Goal: Task Accomplishment & Management: Use online tool/utility

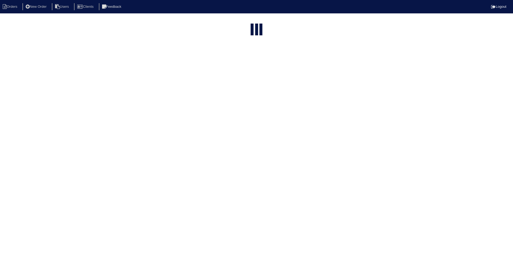
select select "15"
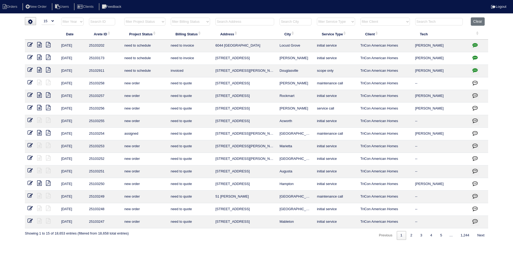
click at [250, 24] on input "text" at bounding box center [244, 21] width 59 height 7
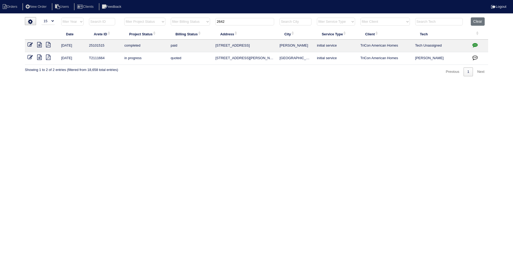
type input "2642"
click at [40, 59] on icon at bounding box center [39, 57] width 5 height 5
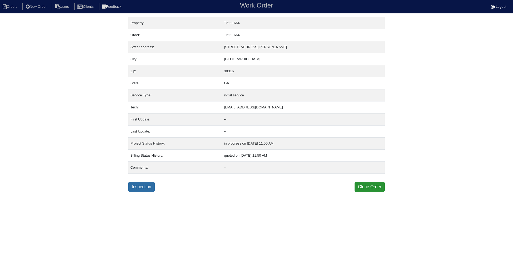
click at [139, 186] on link "Inspection" at bounding box center [141, 186] width 26 height 10
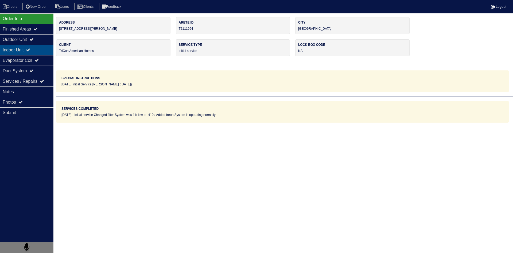
click at [22, 53] on div "Indoor Unit" at bounding box center [26, 50] width 53 height 10
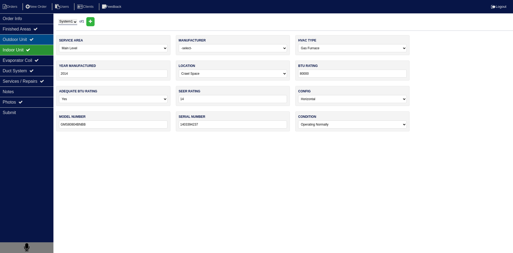
click at [15, 41] on div "Outdoor Unit" at bounding box center [26, 39] width 53 height 10
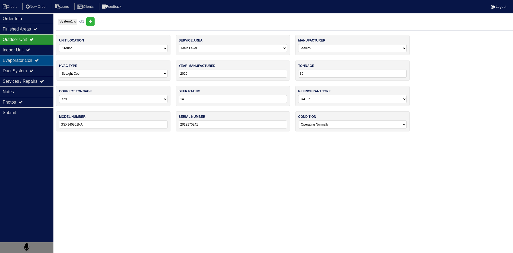
click at [16, 61] on div "Evaporator Coil" at bounding box center [26, 60] width 53 height 10
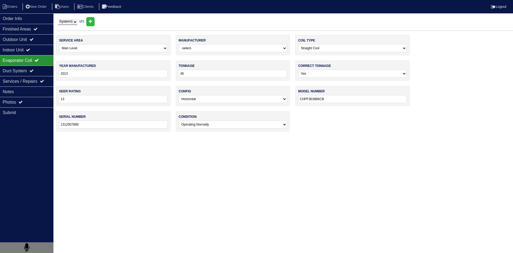
type textarea "2 filters 1lb 410a"
type textarea "Initial service Changed filter System was 1lb low on 410a Added freon System is…"
click at [30, 94] on div "Notes" at bounding box center [26, 91] width 53 height 10
type textarea "2 filters 1lb 410a"
type textarea "Initial service Changed filter System was 1lb low on 410a Added freon System is…"
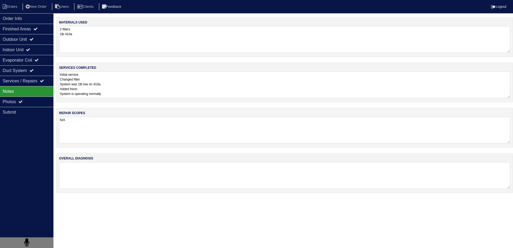
click at [104, 89] on textarea "Initial service Changed filter System was 1lb low on 410a Added freon System is…" at bounding box center [284, 85] width 451 height 27
click at [45, 103] on div "Photos" at bounding box center [26, 102] width 53 height 10
